Goal: Go to known website: Access a specific website the user already knows

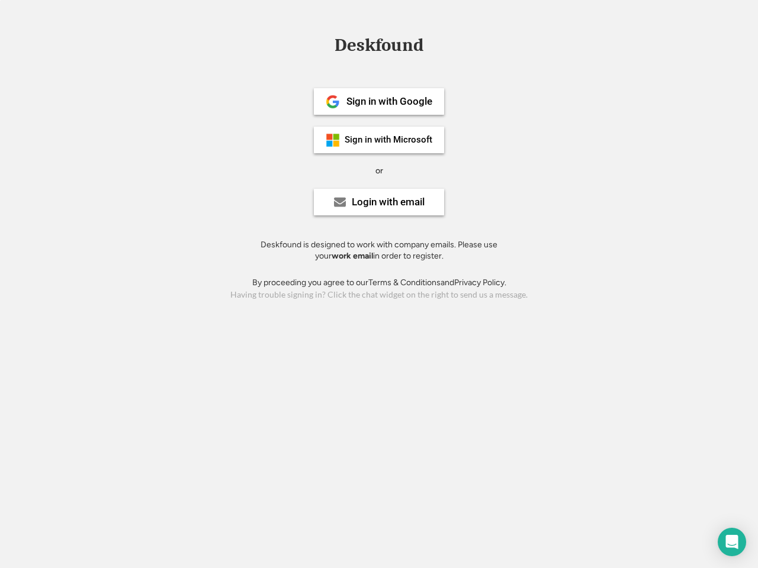
click at [379, 169] on div "or" at bounding box center [379, 171] width 8 height 12
click at [379, 47] on div "Deskfound" at bounding box center [379, 45] width 101 height 18
click at [324, 44] on div "Deskfound" at bounding box center [379, 47] width 758 height 22
click at [379, 47] on div "Deskfound" at bounding box center [379, 45] width 101 height 18
click at [379, 170] on div "or" at bounding box center [379, 171] width 8 height 12
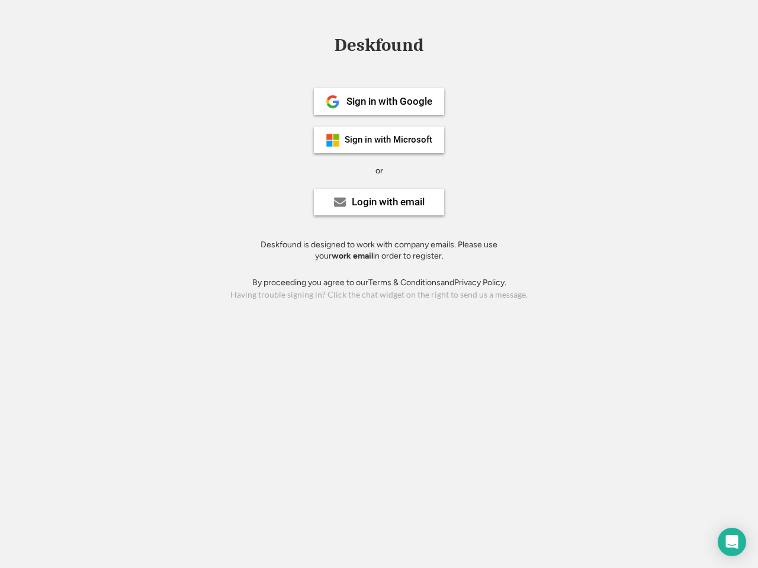
click at [379, 101] on div "Sign in with Google" at bounding box center [389, 101] width 86 height 10
click at [389, 101] on div "Sign in with Google" at bounding box center [389, 101] width 86 height 10
click at [333, 102] on img at bounding box center [333, 102] width 14 height 14
click at [379, 140] on div "Sign in with Microsoft" at bounding box center [389, 140] width 88 height 9
click at [389, 140] on div "Sign in with Microsoft" at bounding box center [389, 140] width 88 height 9
